Goal: Information Seeking & Learning: Learn about a topic

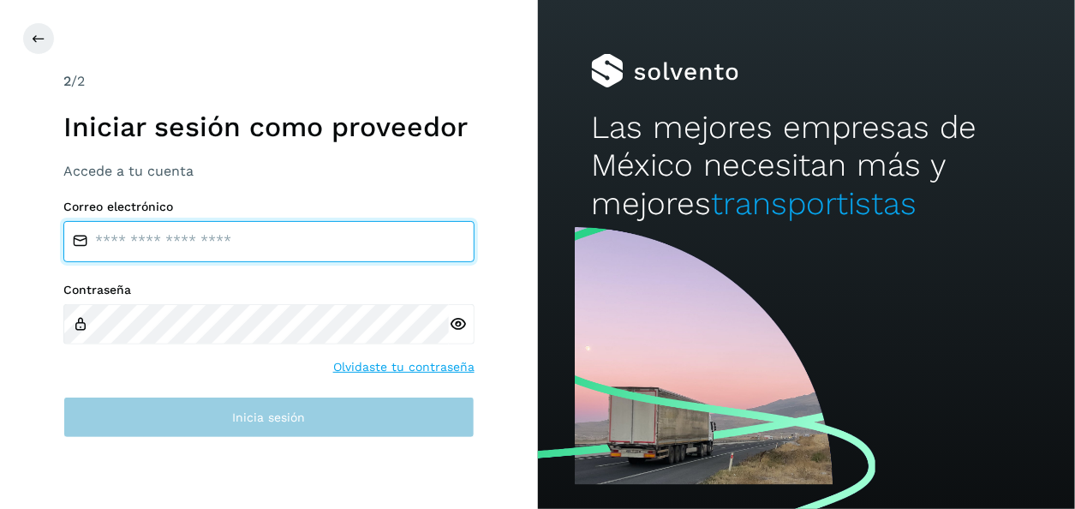
type input "**********"
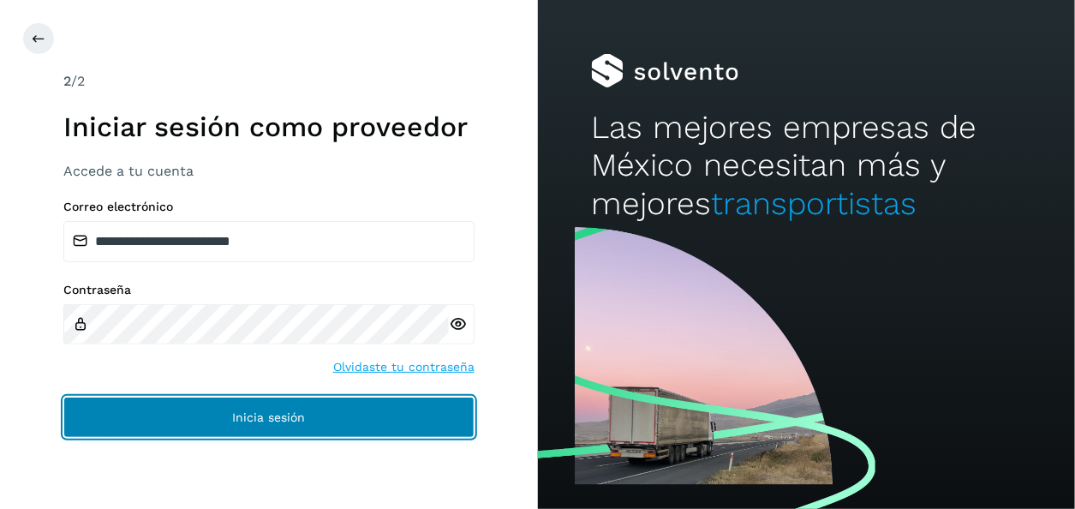
click at [274, 428] on button "Inicia sesión" at bounding box center [268, 417] width 411 height 41
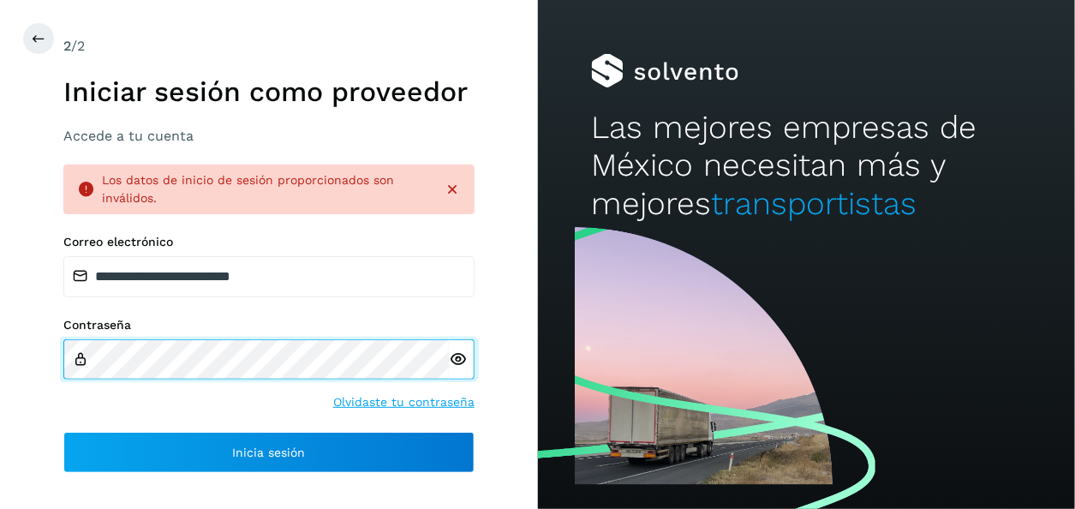
click at [39, 347] on div "**********" at bounding box center [269, 254] width 538 height 509
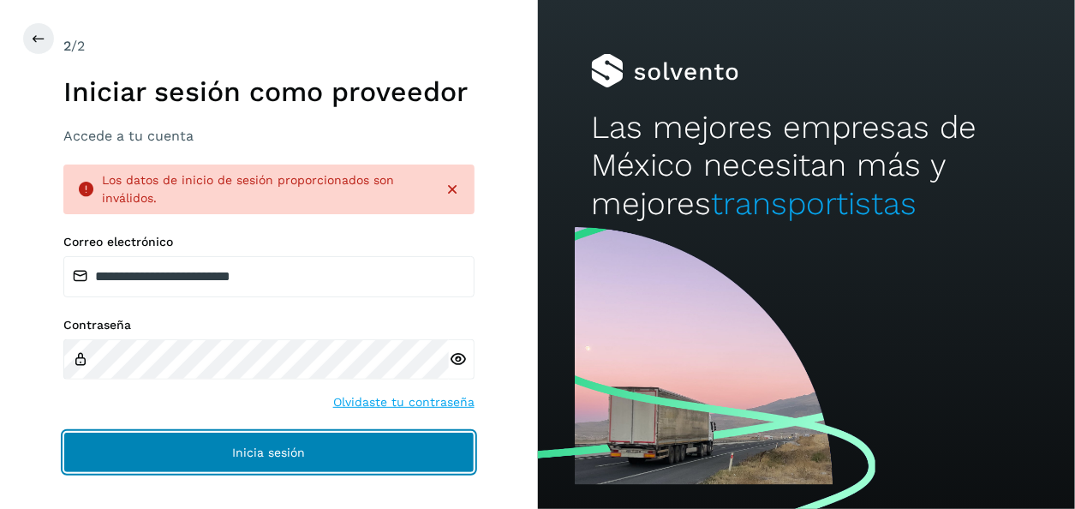
click at [70, 451] on button "Inicia sesión" at bounding box center [268, 452] width 411 height 41
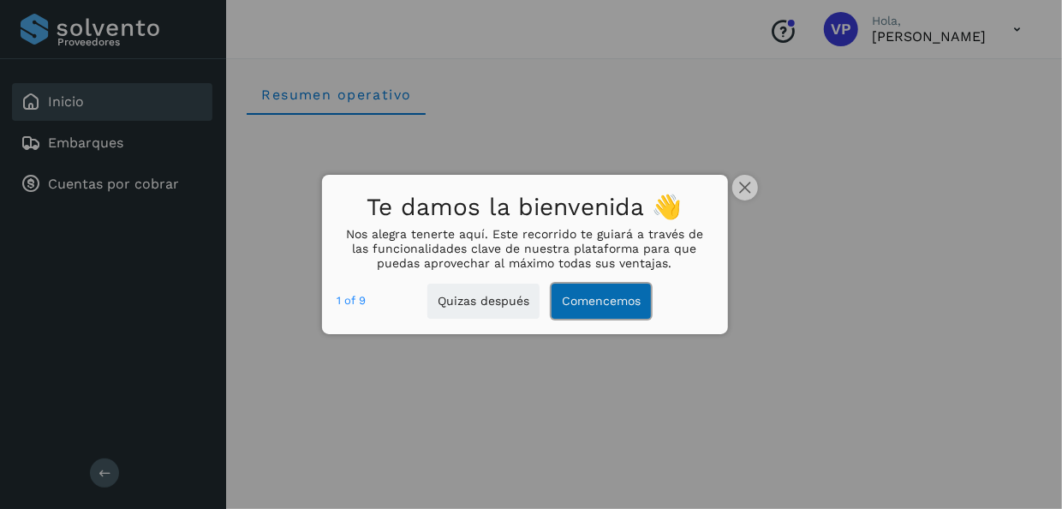
click at [610, 301] on button "Comencemos" at bounding box center [601, 301] width 99 height 35
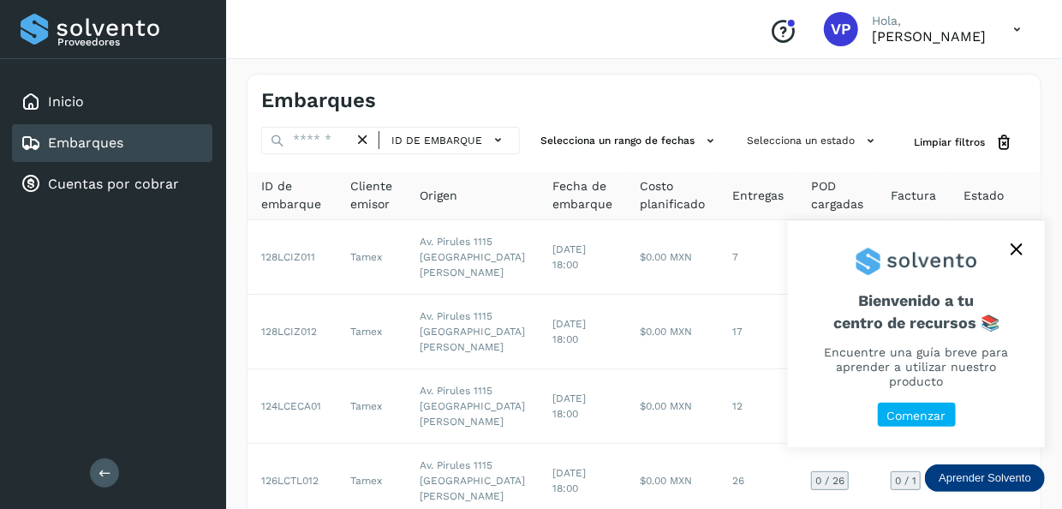
click at [921, 412] on p "Comenzar" at bounding box center [917, 416] width 59 height 15
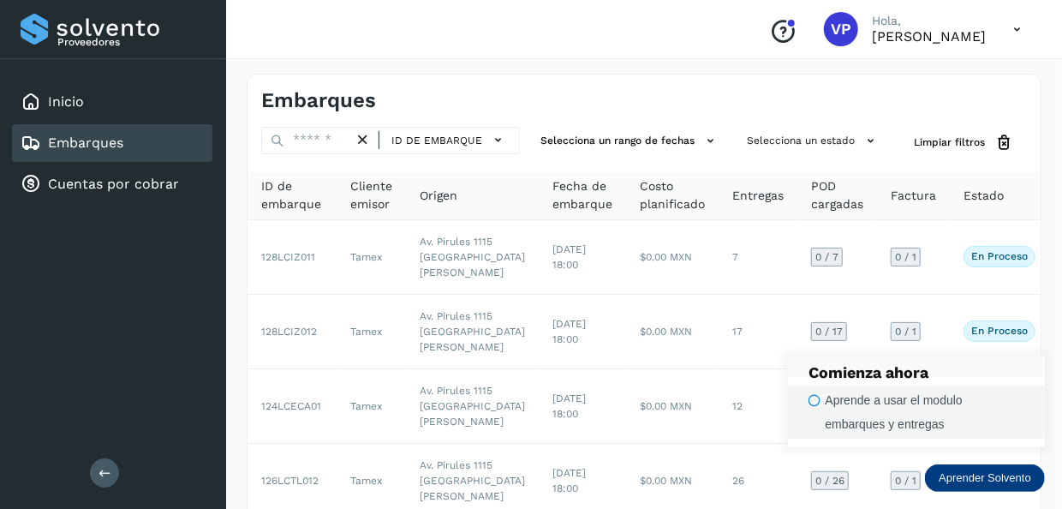
click at [816, 404] on icon "button" at bounding box center [815, 400] width 12 height 13
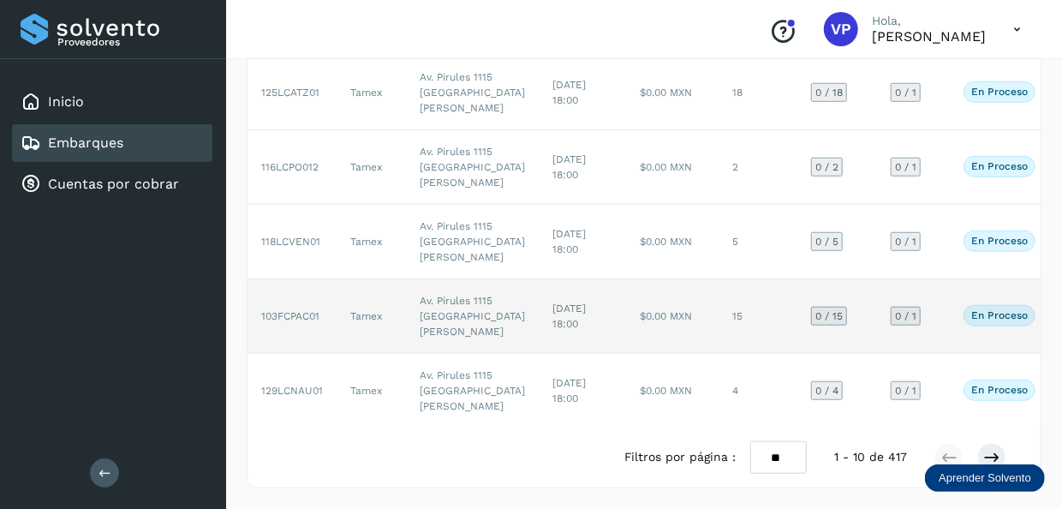
scroll to position [687, 0]
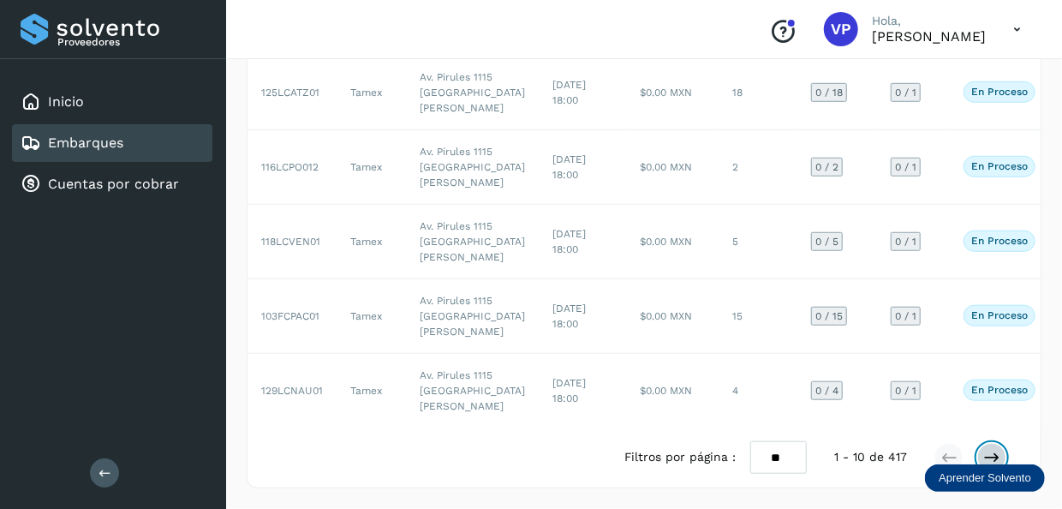
click at [1000, 452] on icon at bounding box center [991, 457] width 17 height 17
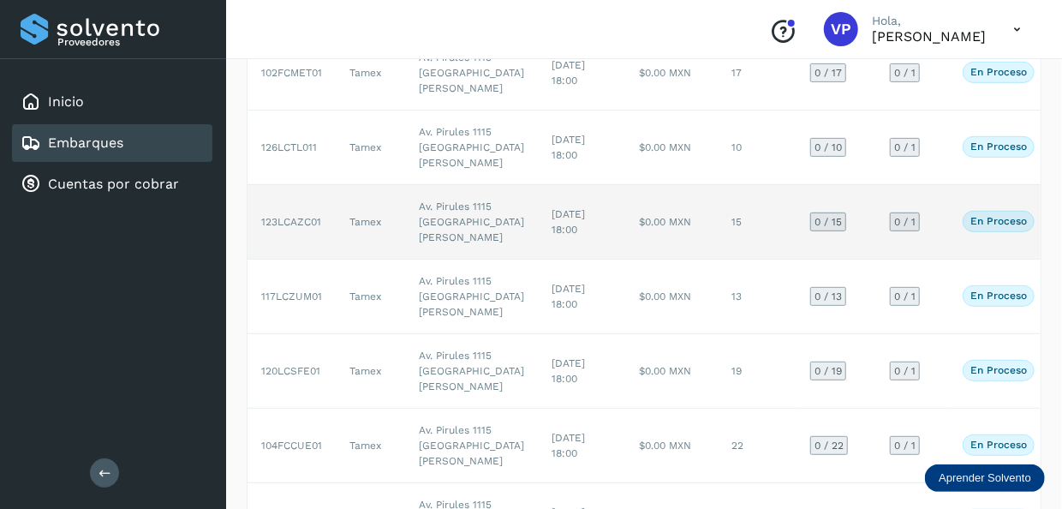
scroll to position [2, 0]
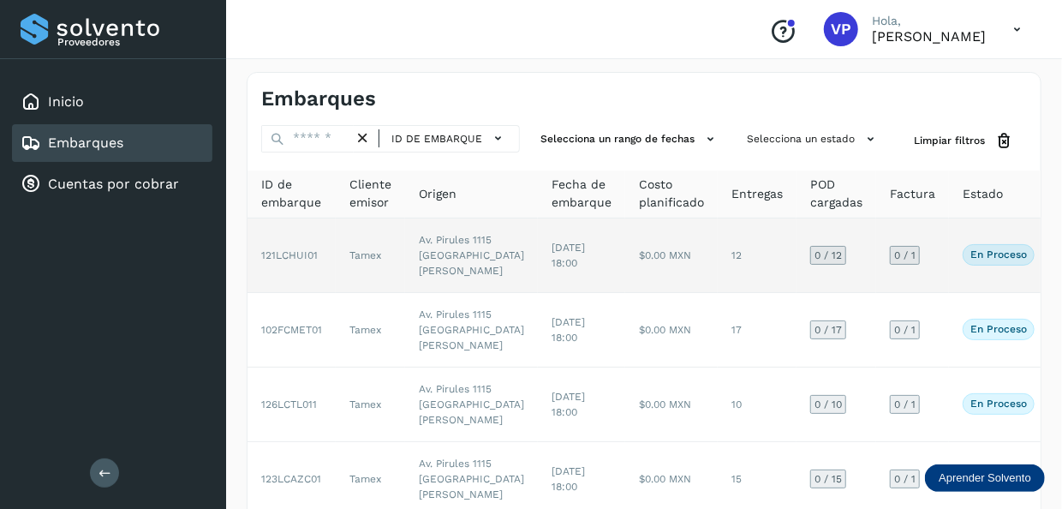
click at [306, 257] on span "121LCHUI01" at bounding box center [289, 255] width 57 height 12
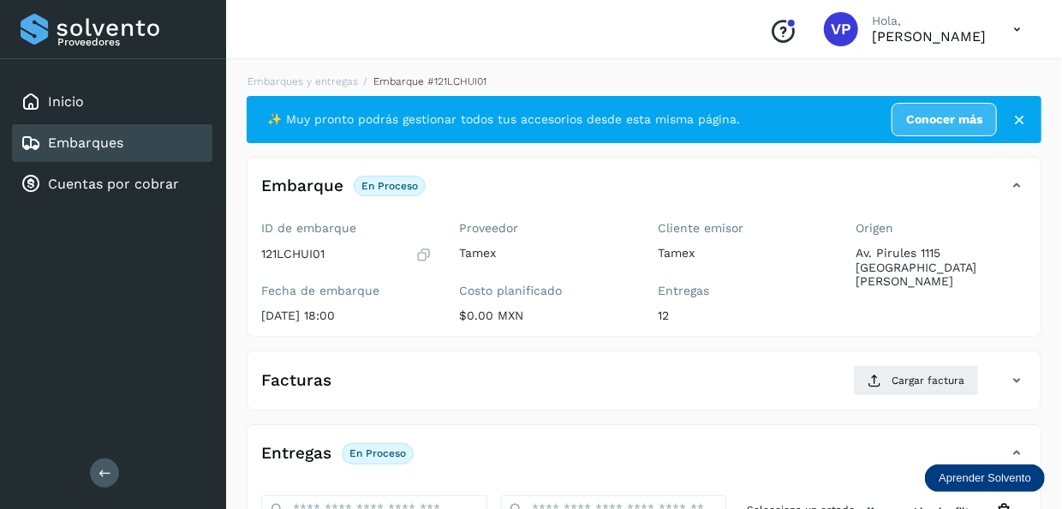
click at [1021, 114] on icon at bounding box center [1019, 119] width 17 height 17
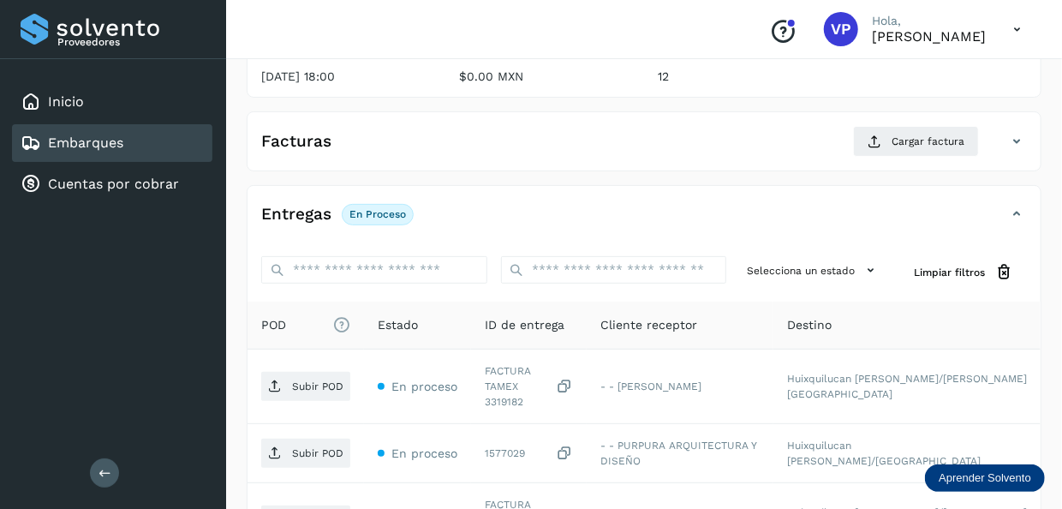
scroll to position [256, 0]
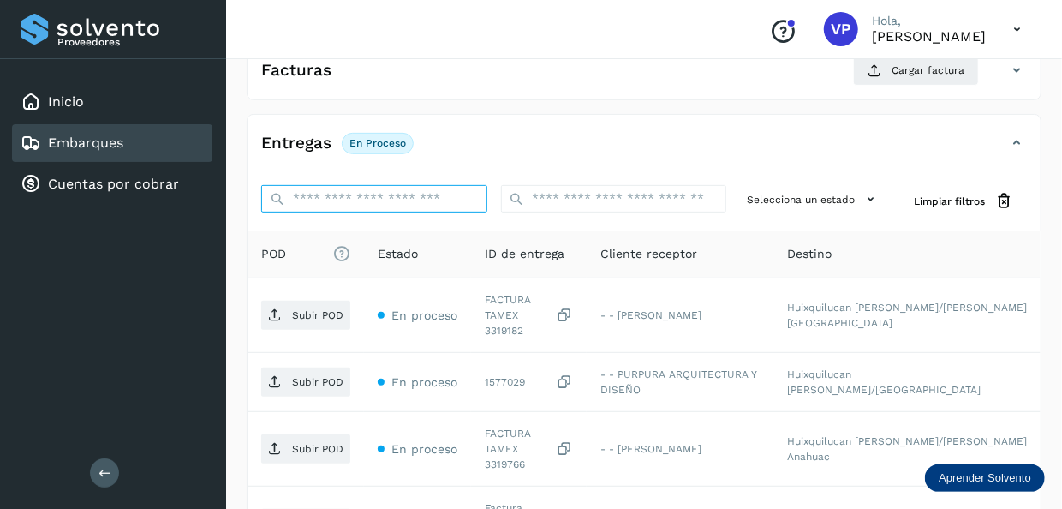
click at [389, 202] on input "ID de embarque" at bounding box center [374, 198] width 226 height 27
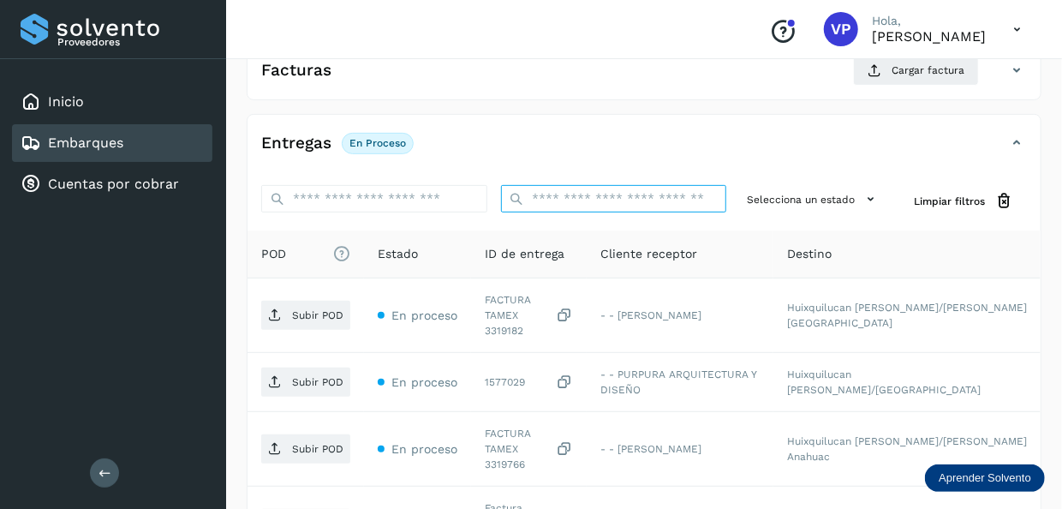
click at [637, 191] on input "ID de embarque" at bounding box center [614, 198] width 226 height 27
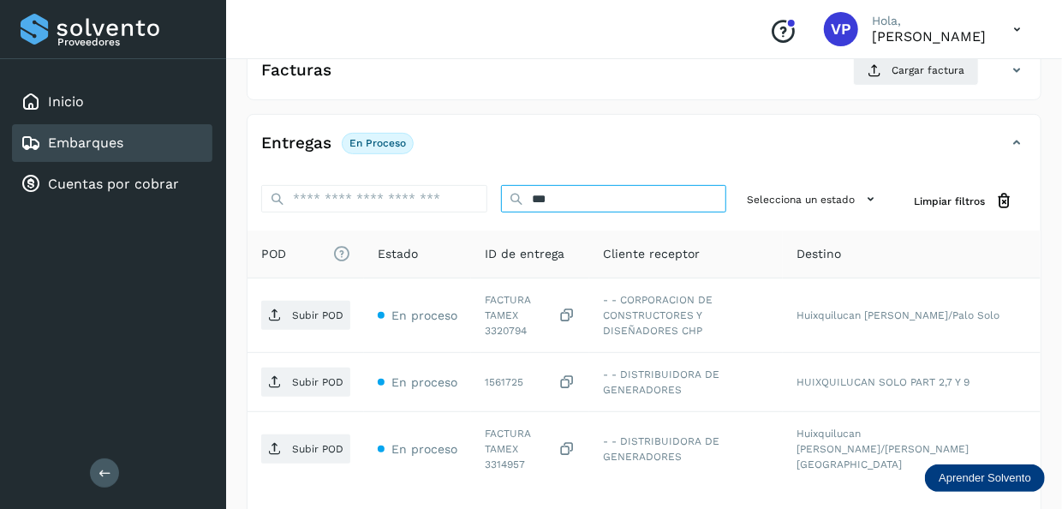
scroll to position [235, 0]
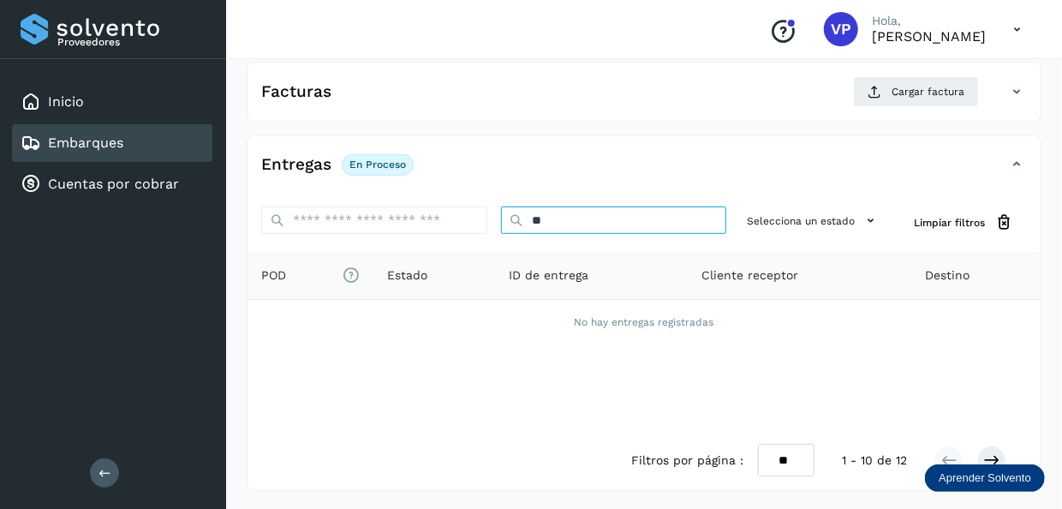
type input "*"
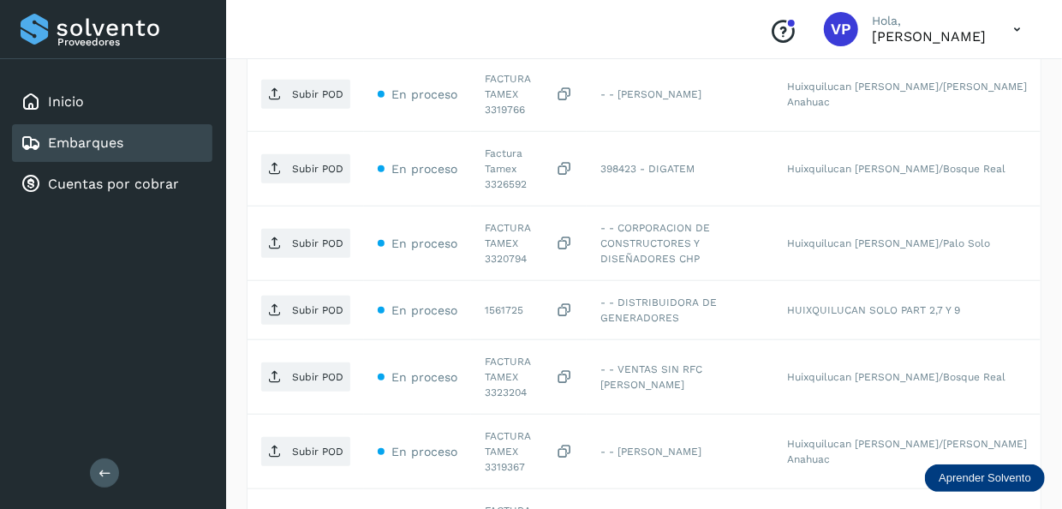
scroll to position [775, 0]
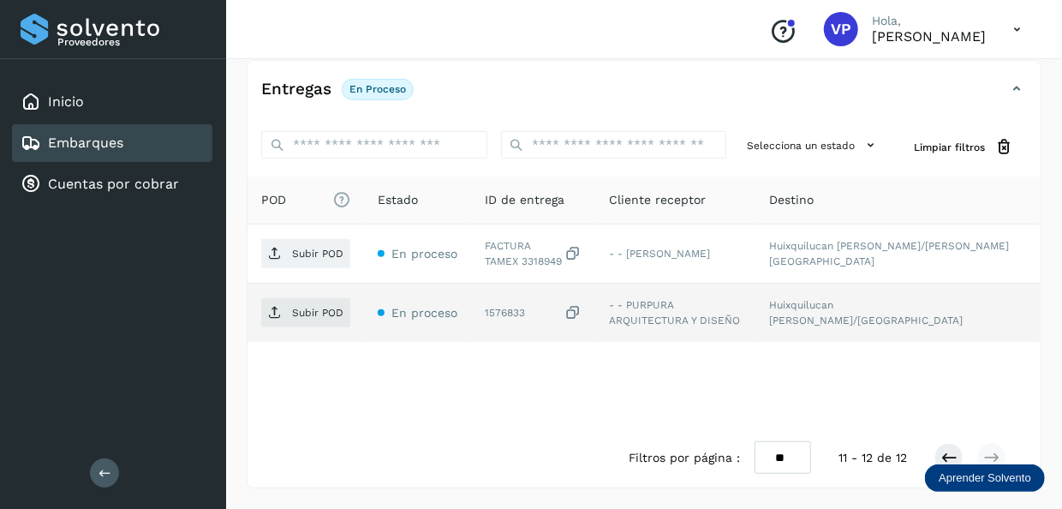
scroll to position [307, 0]
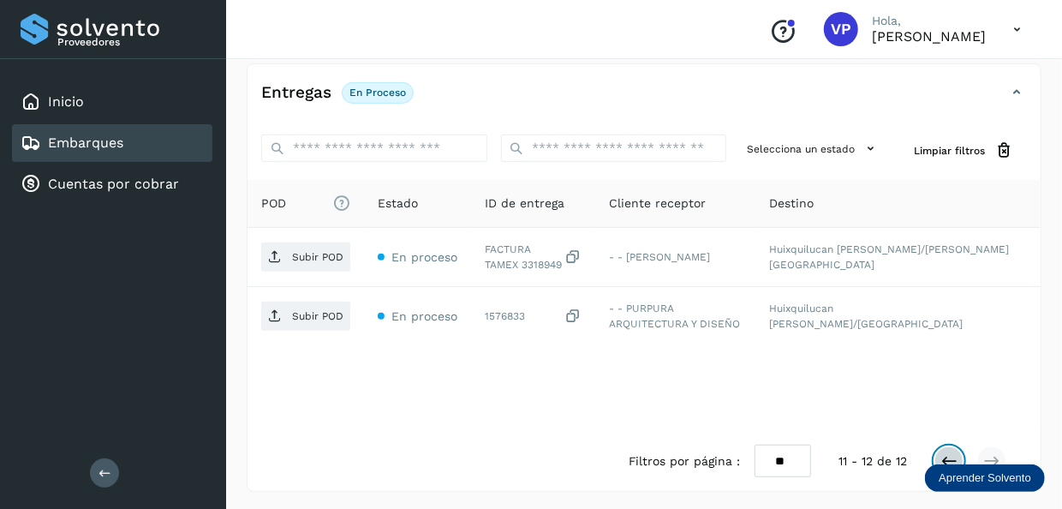
click at [954, 452] on icon at bounding box center [949, 460] width 17 height 17
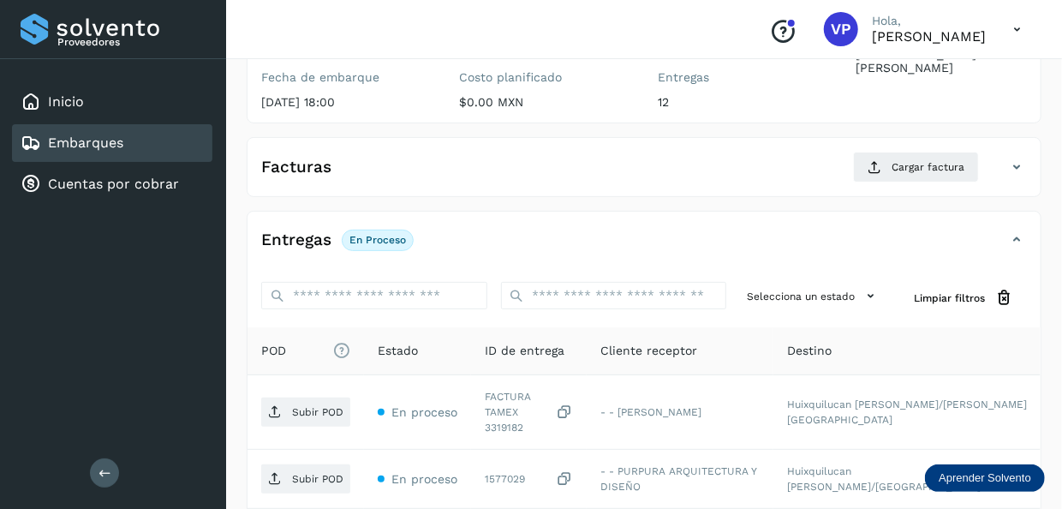
scroll to position [170, 0]
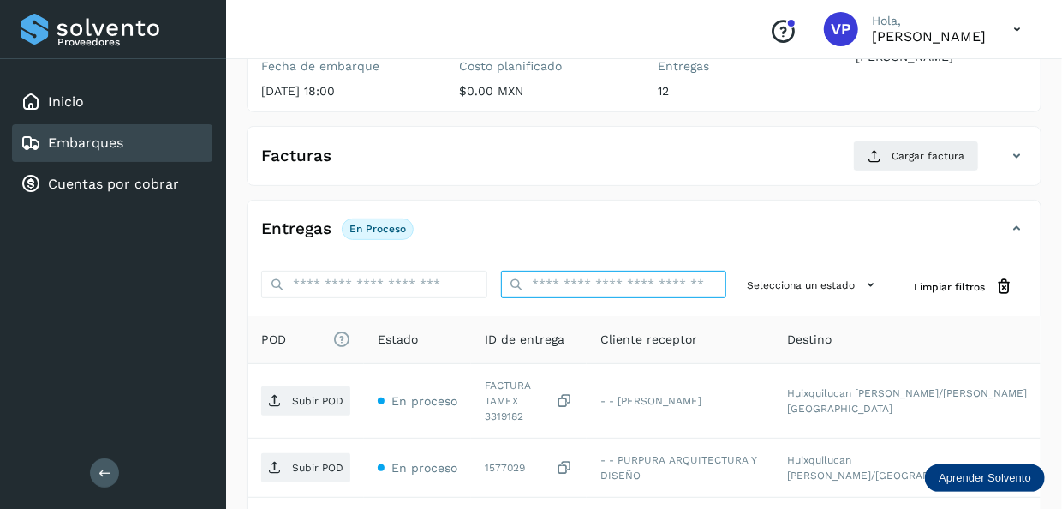
click at [622, 279] on input "ID de embarque" at bounding box center [614, 284] width 226 height 27
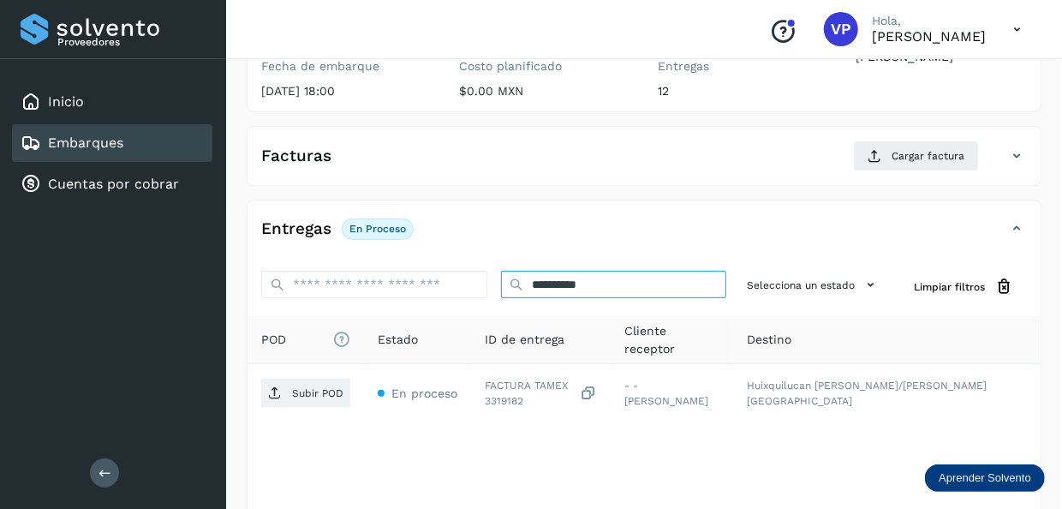
type input "**********"
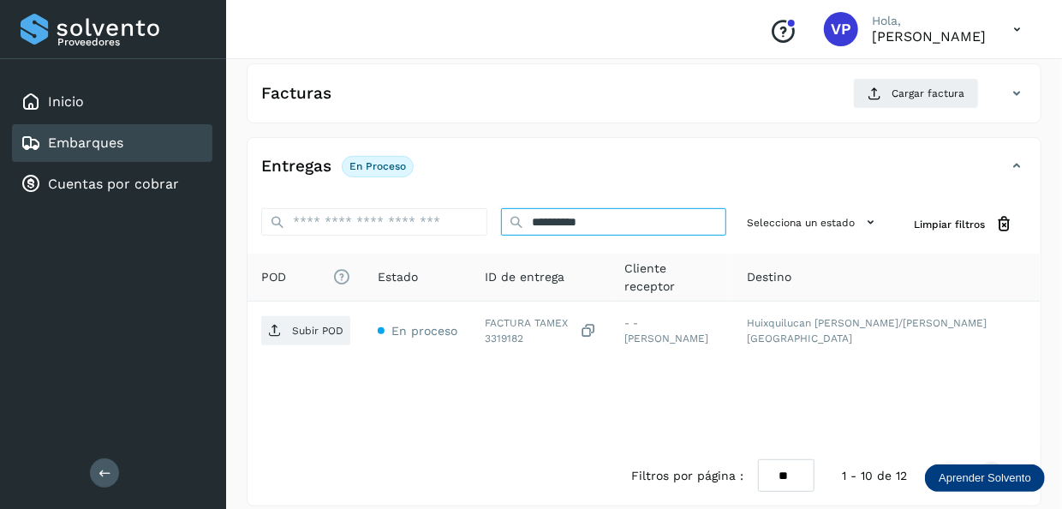
scroll to position [248, 0]
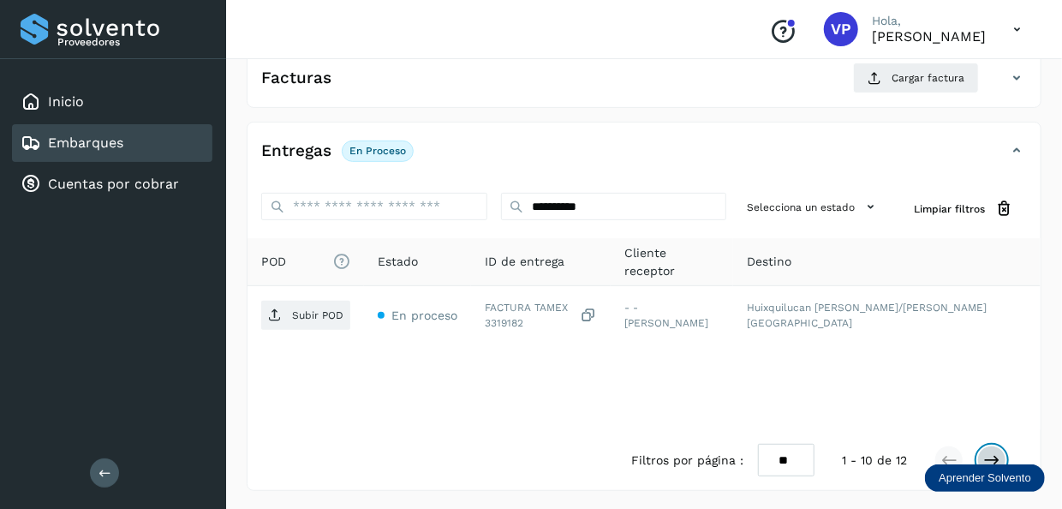
click at [995, 456] on icon at bounding box center [991, 459] width 17 height 17
click at [954, 451] on icon at bounding box center [949, 459] width 17 height 17
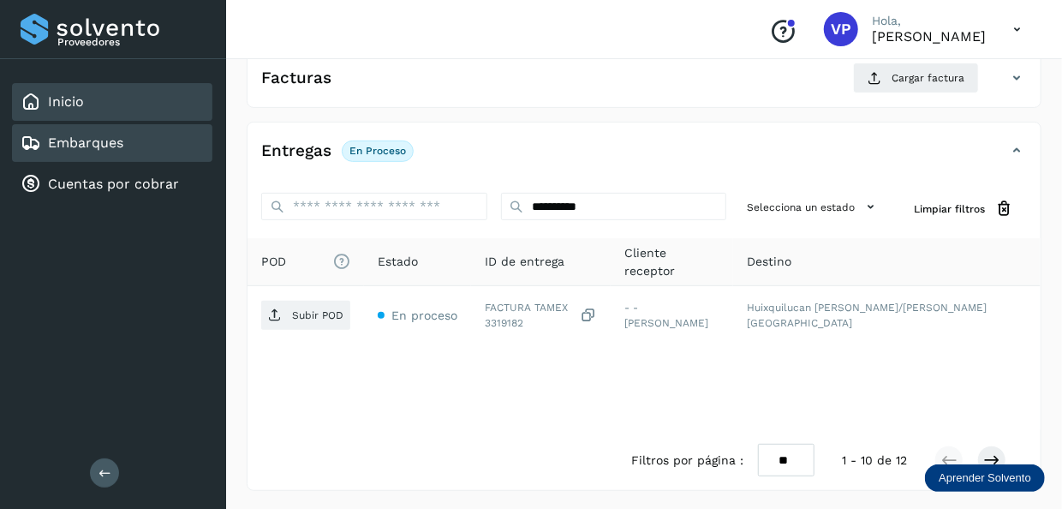
click at [83, 96] on link "Inicio" at bounding box center [66, 101] width 36 height 16
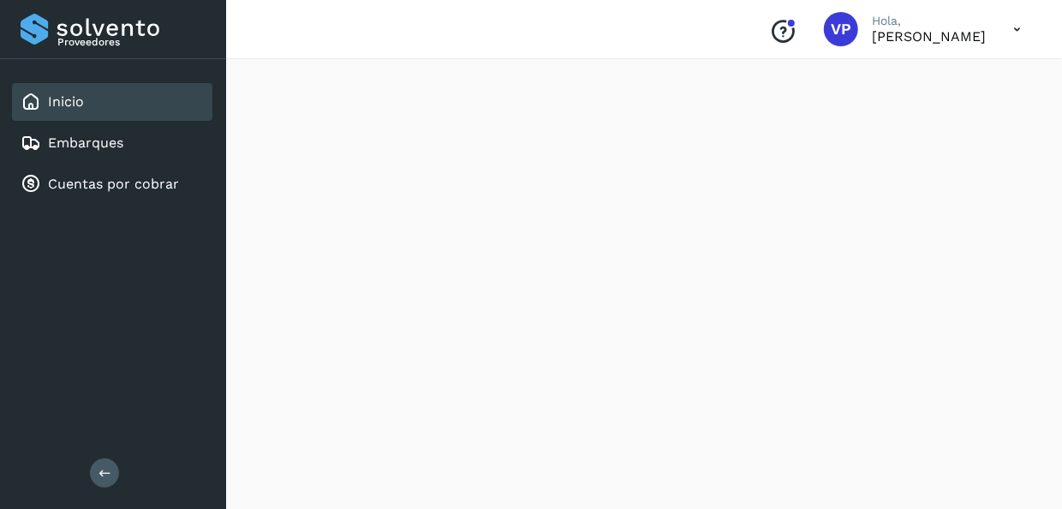
scroll to position [1671, 0]
